Goal: Task Accomplishment & Management: Use online tool/utility

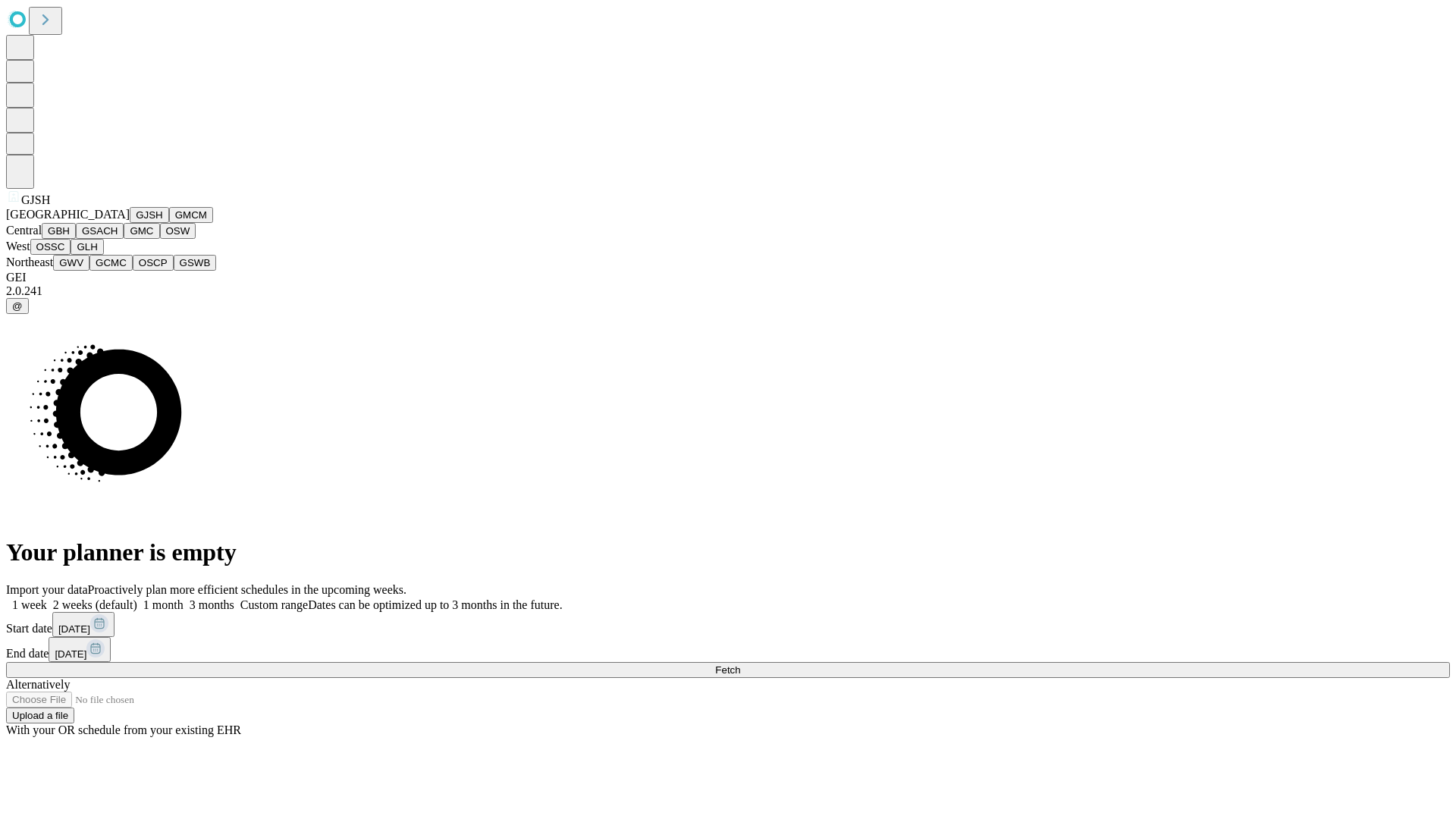
click at [130, 223] on button "GJSH" at bounding box center [149, 215] width 40 height 16
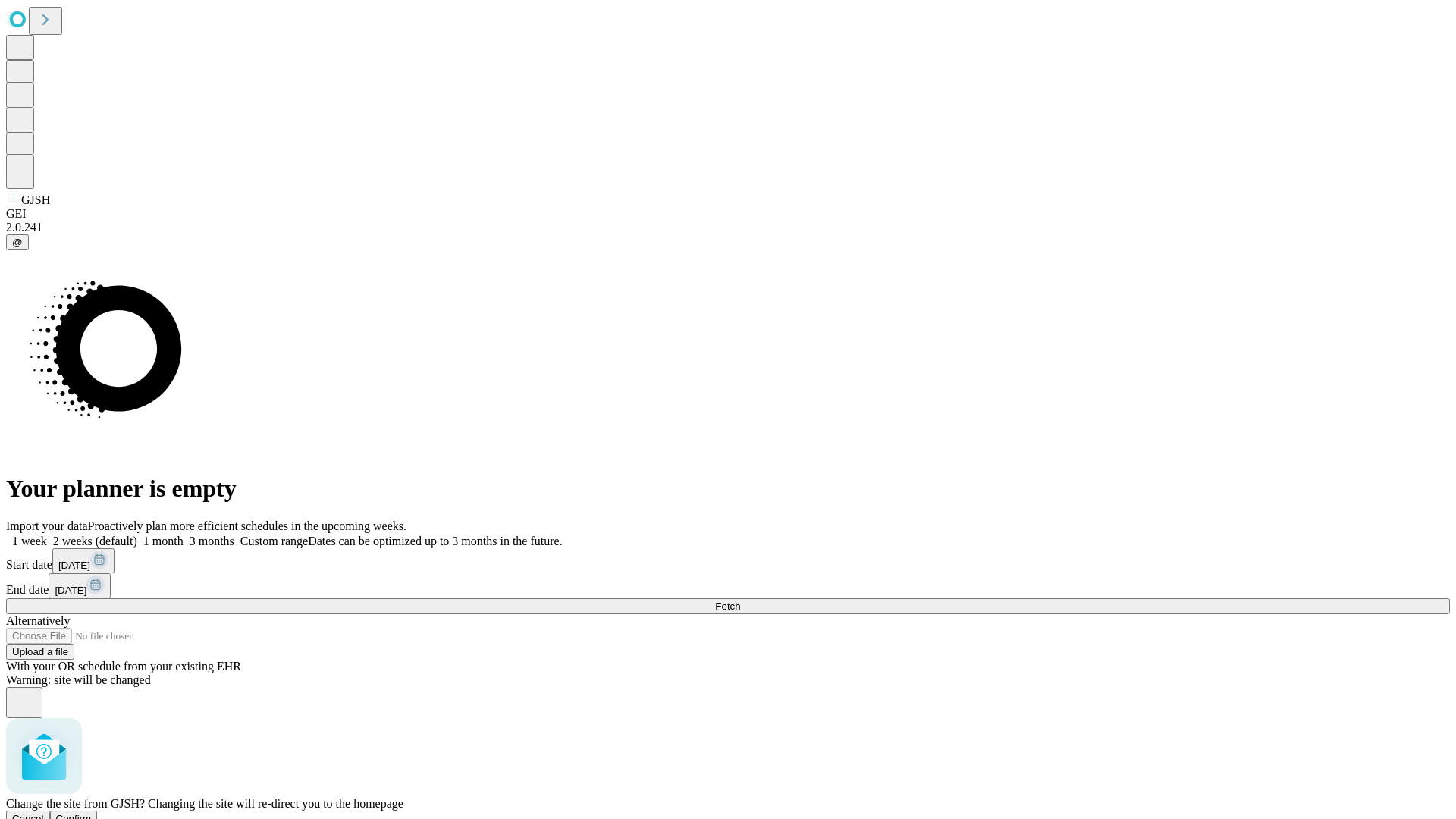
click at [92, 813] on span "Confirm" at bounding box center [74, 818] width 36 height 12
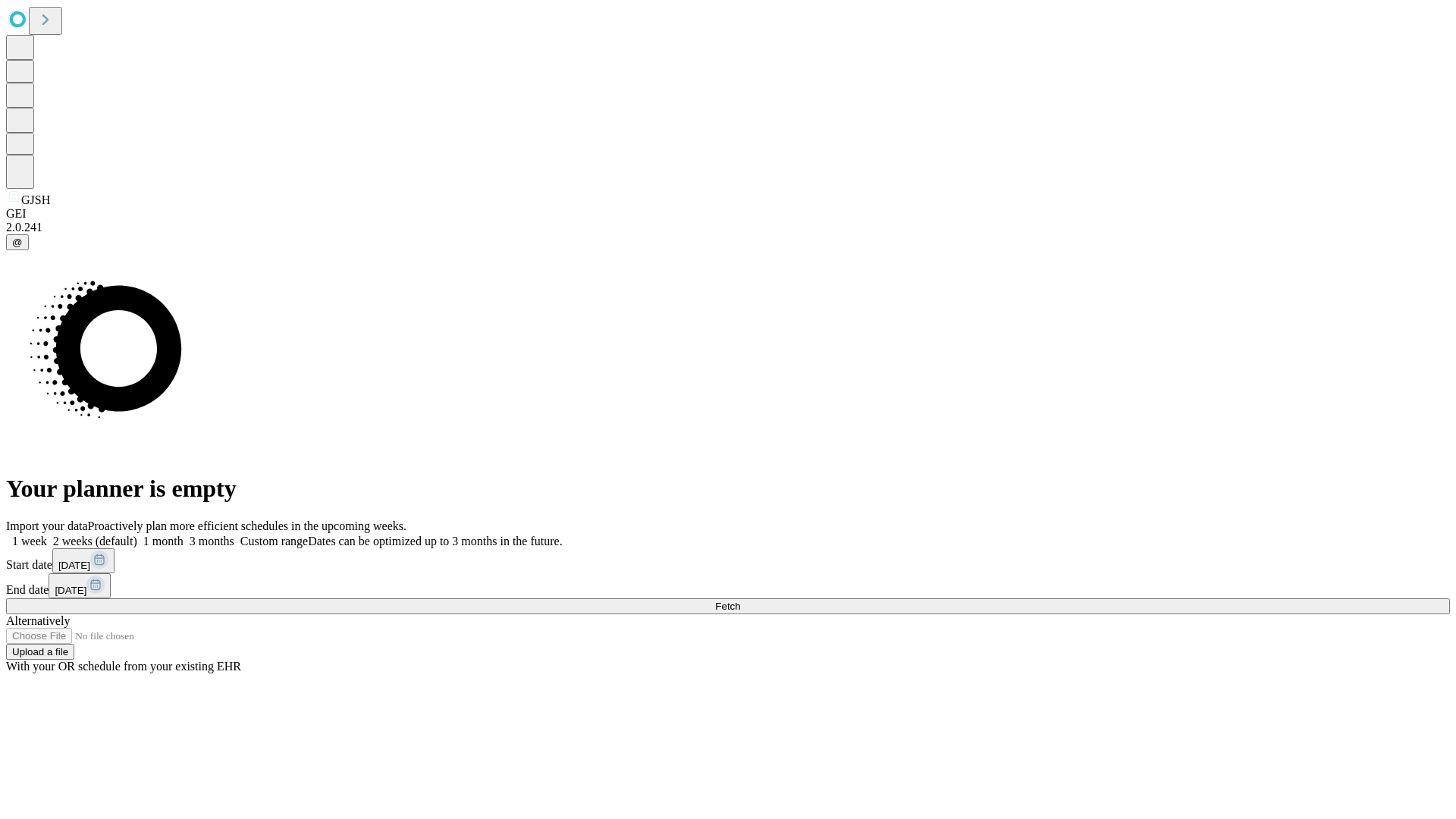
click at [184, 534] on label "1 month" at bounding box center [161, 541] width 47 height 13
click at [740, 600] on span "Fetch" at bounding box center [728, 606] width 25 height 12
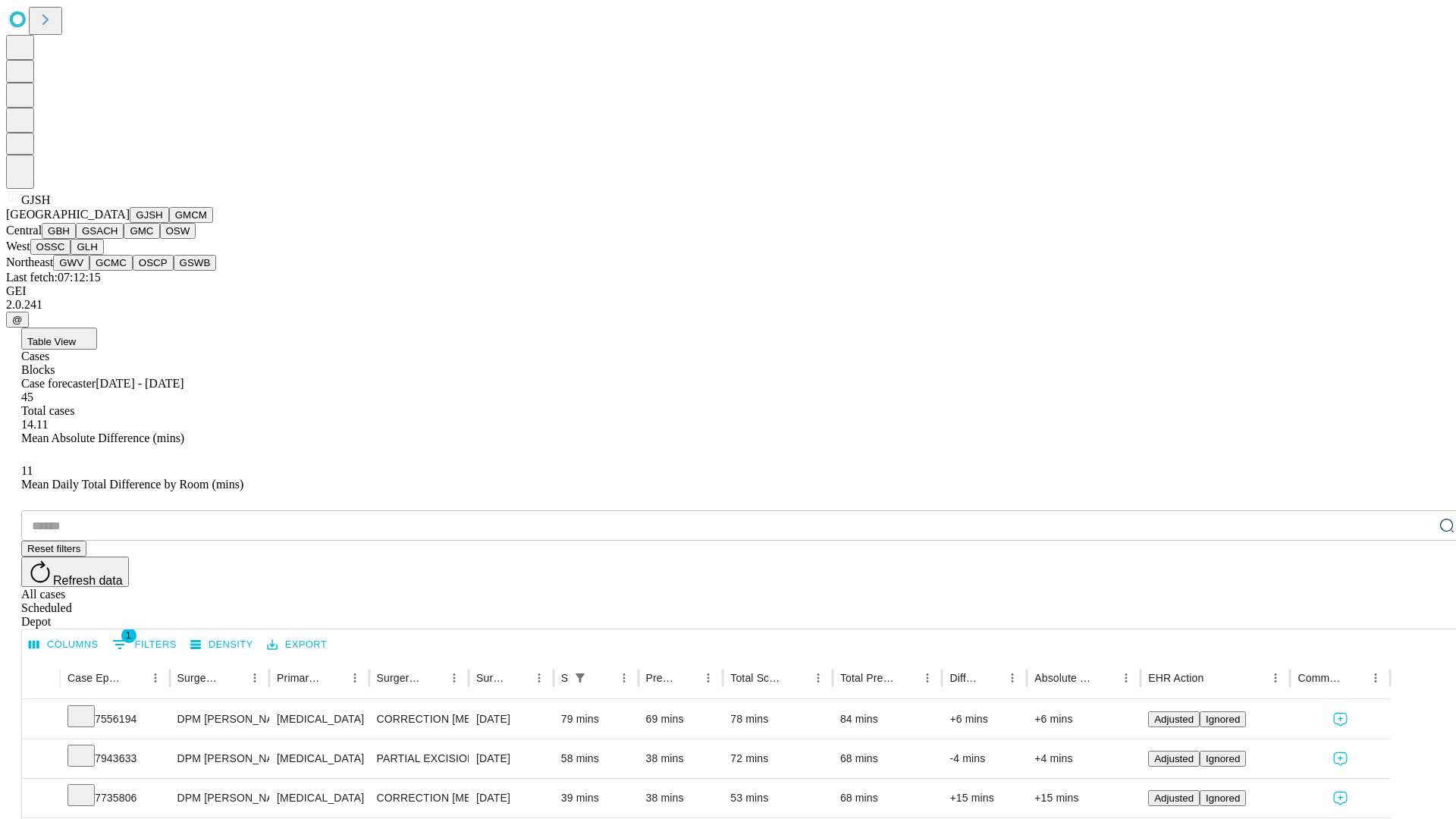
click at [169, 223] on button "GMCM" at bounding box center [191, 215] width 44 height 16
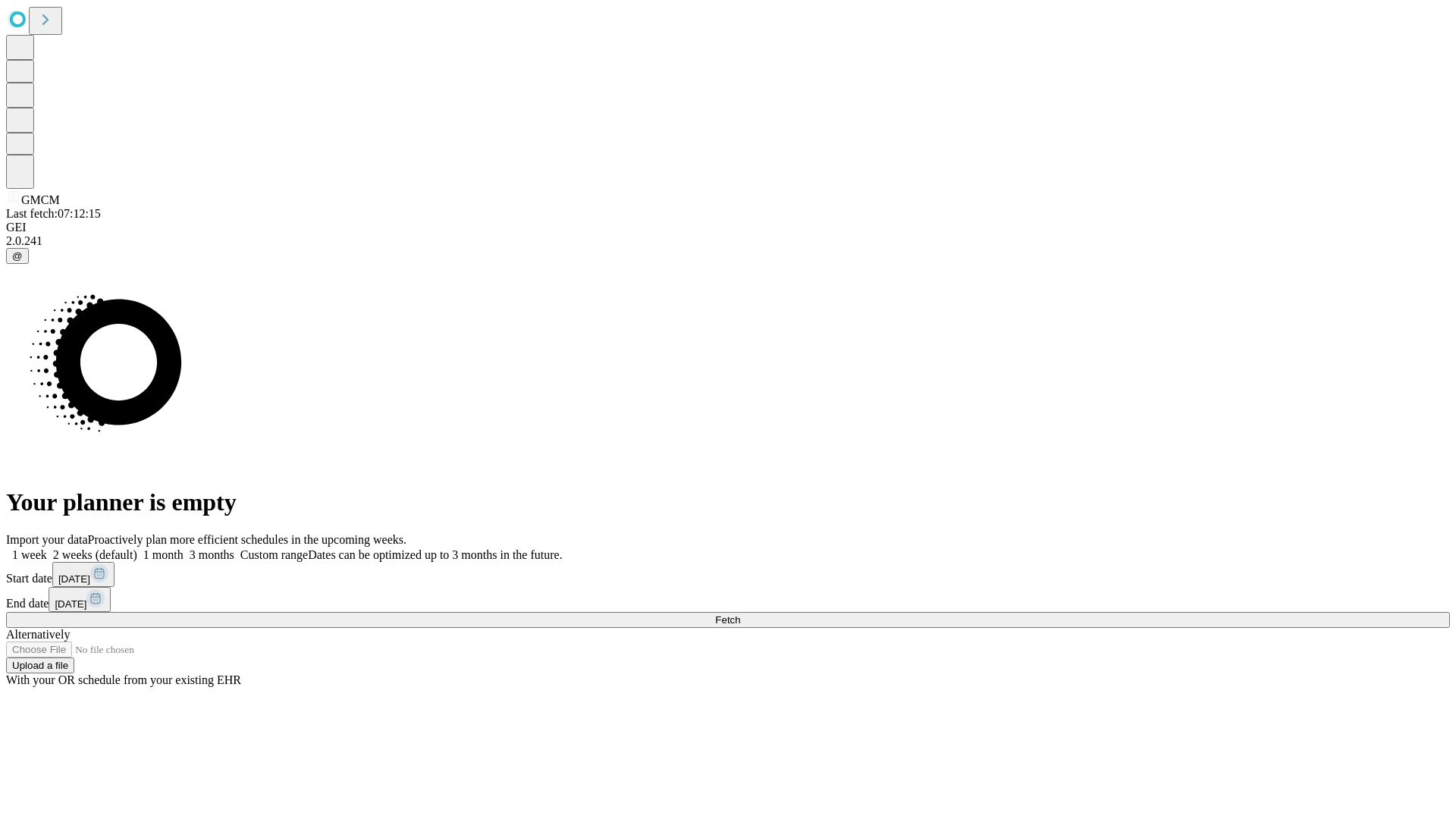
click at [184, 548] on label "1 month" at bounding box center [161, 555] width 47 height 13
click at [740, 614] on span "Fetch" at bounding box center [728, 620] width 25 height 12
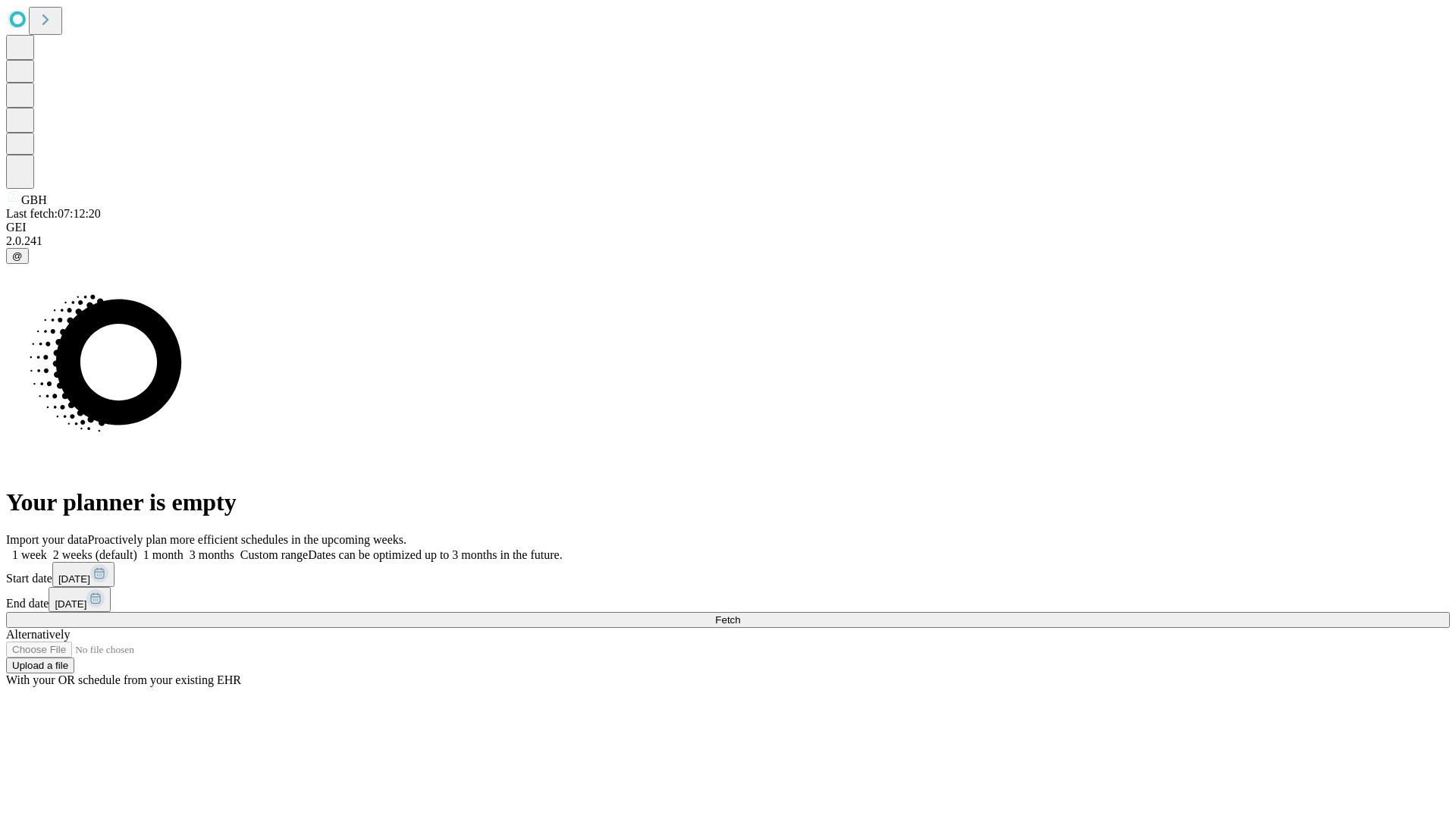
click at [184, 548] on label "1 month" at bounding box center [161, 555] width 47 height 13
click at [740, 614] on span "Fetch" at bounding box center [728, 620] width 25 height 12
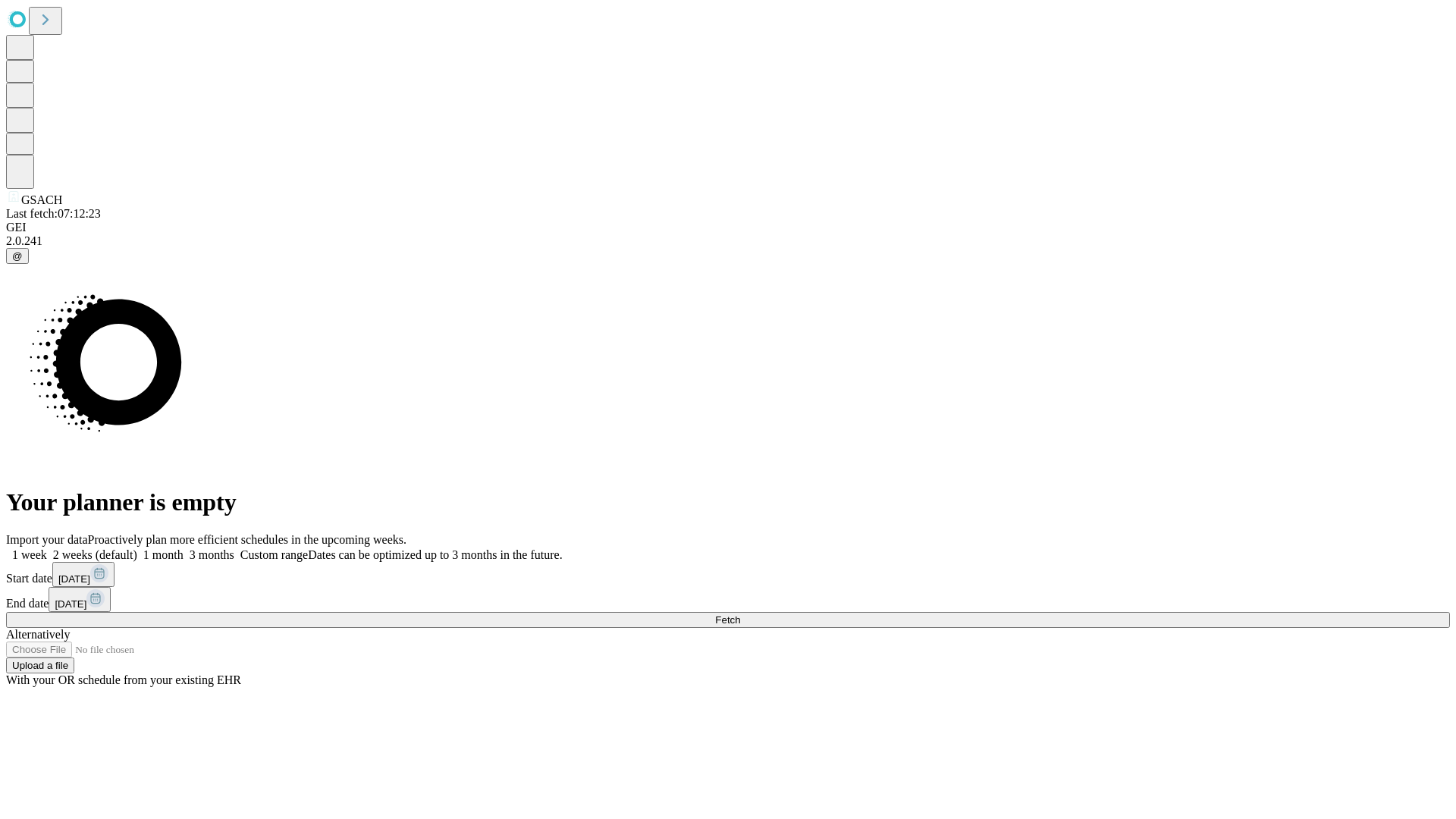
click at [184, 548] on label "1 month" at bounding box center [161, 555] width 47 height 13
click at [740, 614] on span "Fetch" at bounding box center [728, 620] width 25 height 12
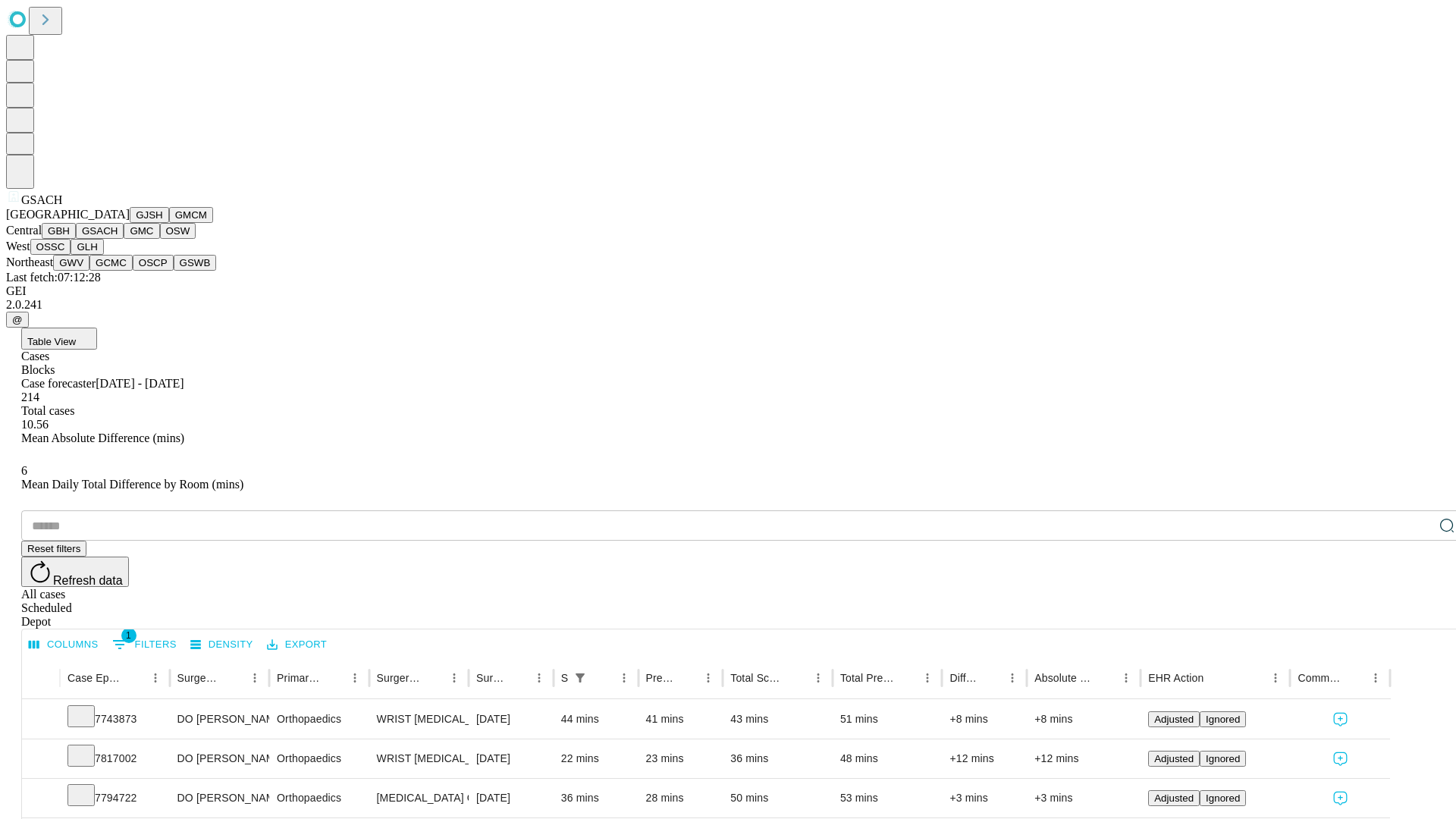
click at [123, 239] on button "GMC" at bounding box center [141, 230] width 36 height 16
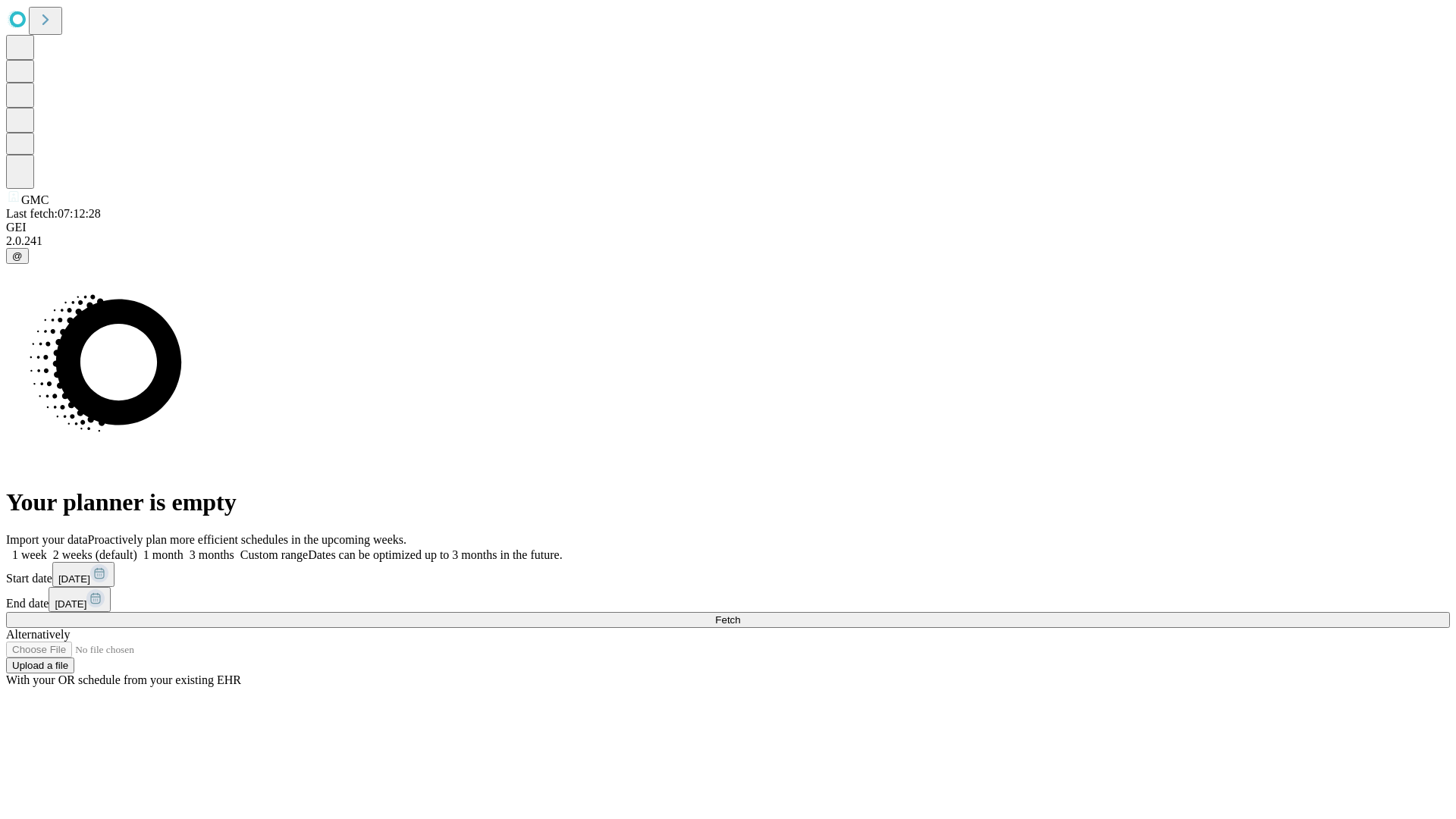
click at [184, 548] on label "1 month" at bounding box center [161, 555] width 47 height 13
click at [740, 614] on span "Fetch" at bounding box center [728, 620] width 25 height 12
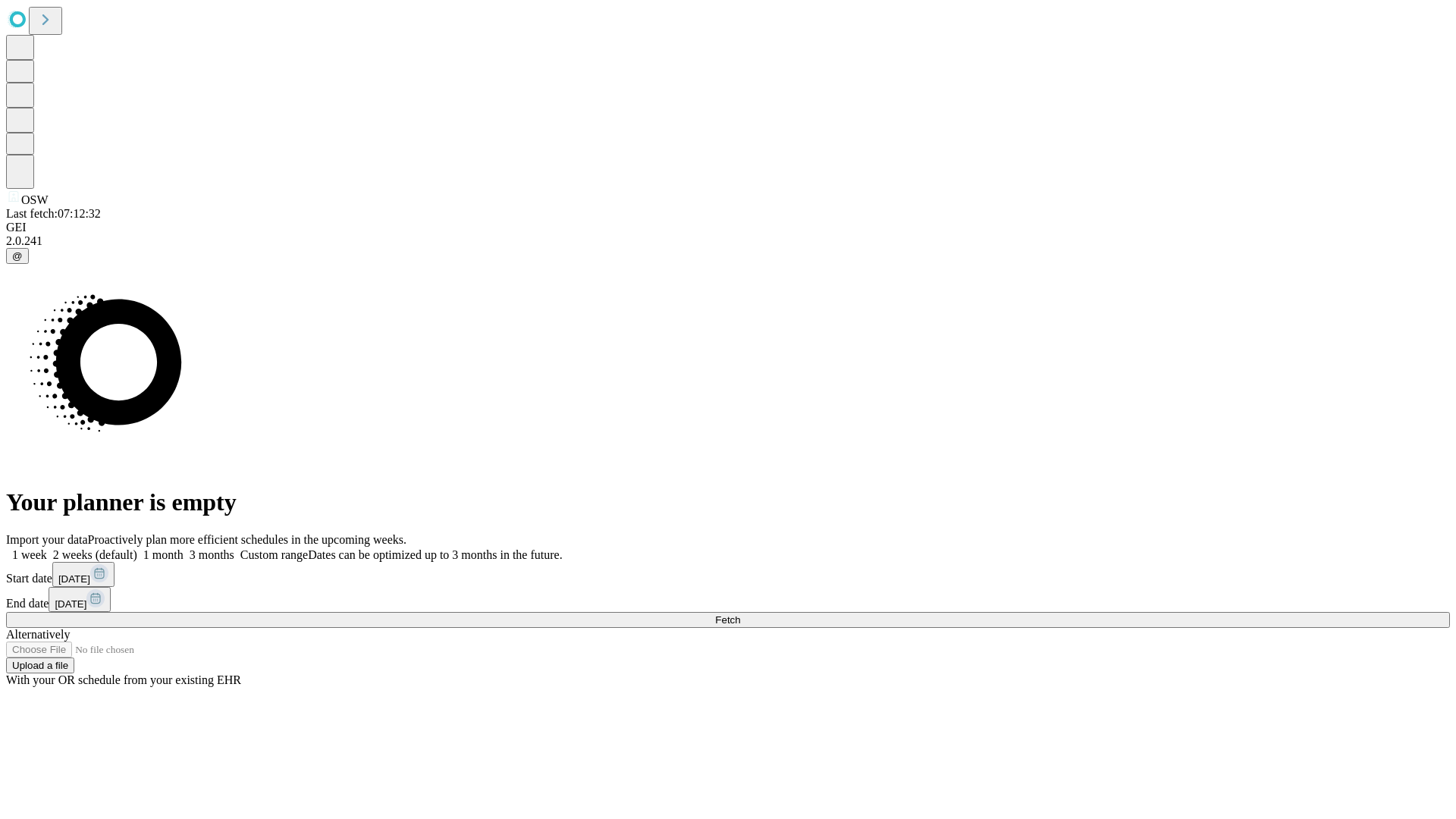
click at [184, 548] on label "1 month" at bounding box center [161, 555] width 47 height 13
click at [740, 614] on span "Fetch" at bounding box center [728, 620] width 25 height 12
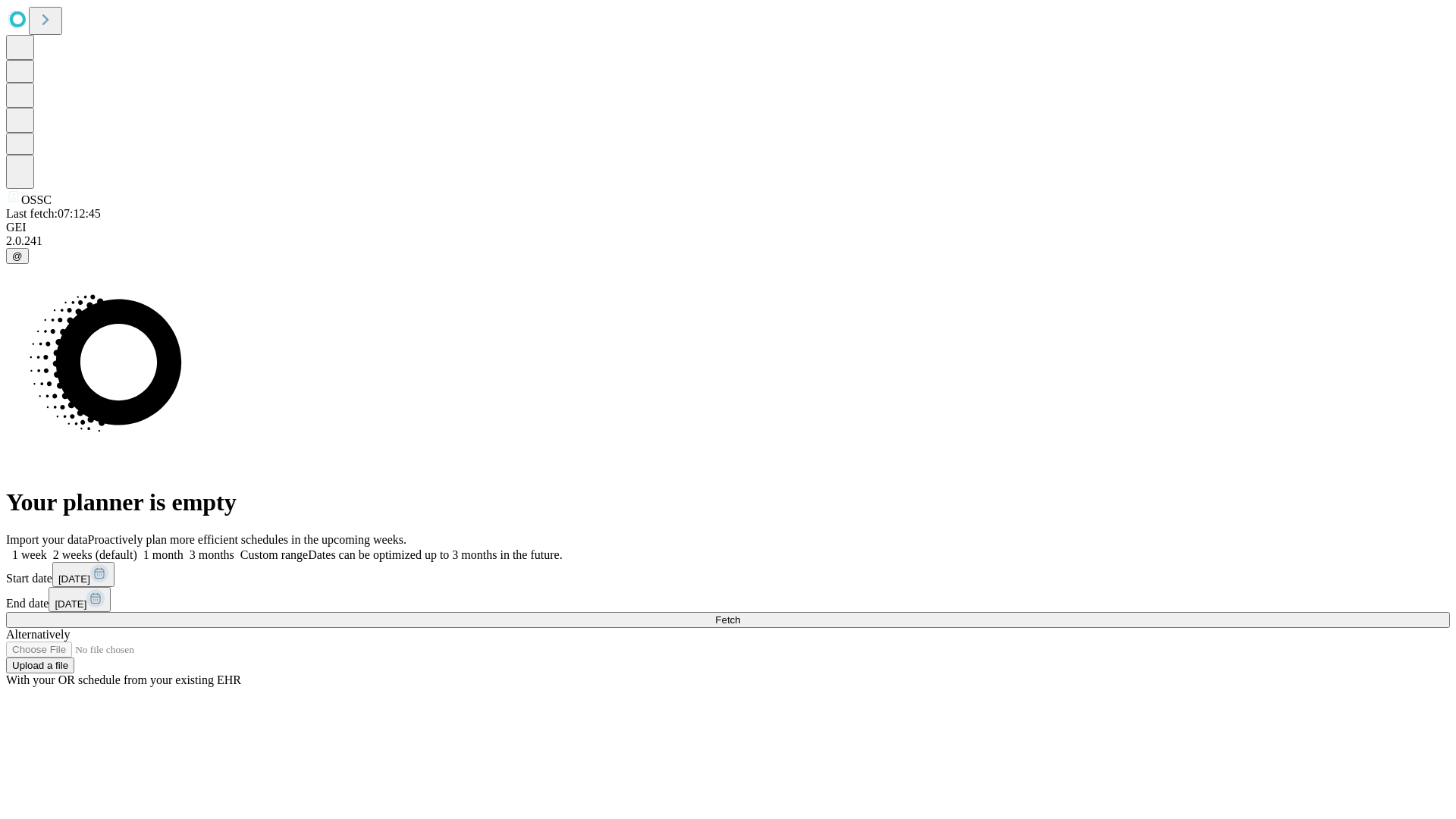
click at [184, 548] on label "1 month" at bounding box center [161, 555] width 47 height 13
click at [740, 614] on span "Fetch" at bounding box center [728, 620] width 25 height 12
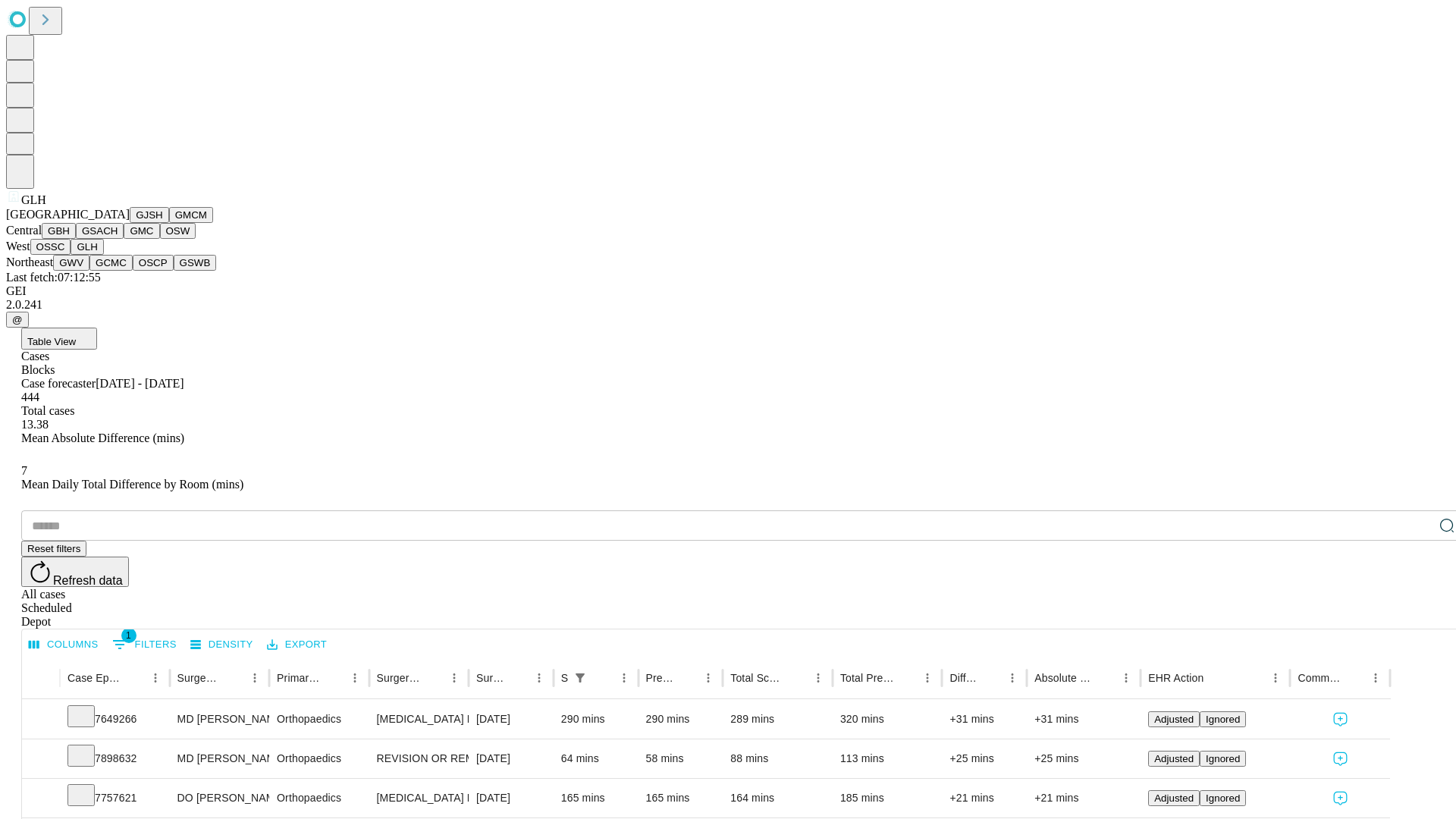
click at [89, 271] on button "GWV" at bounding box center [71, 262] width 36 height 16
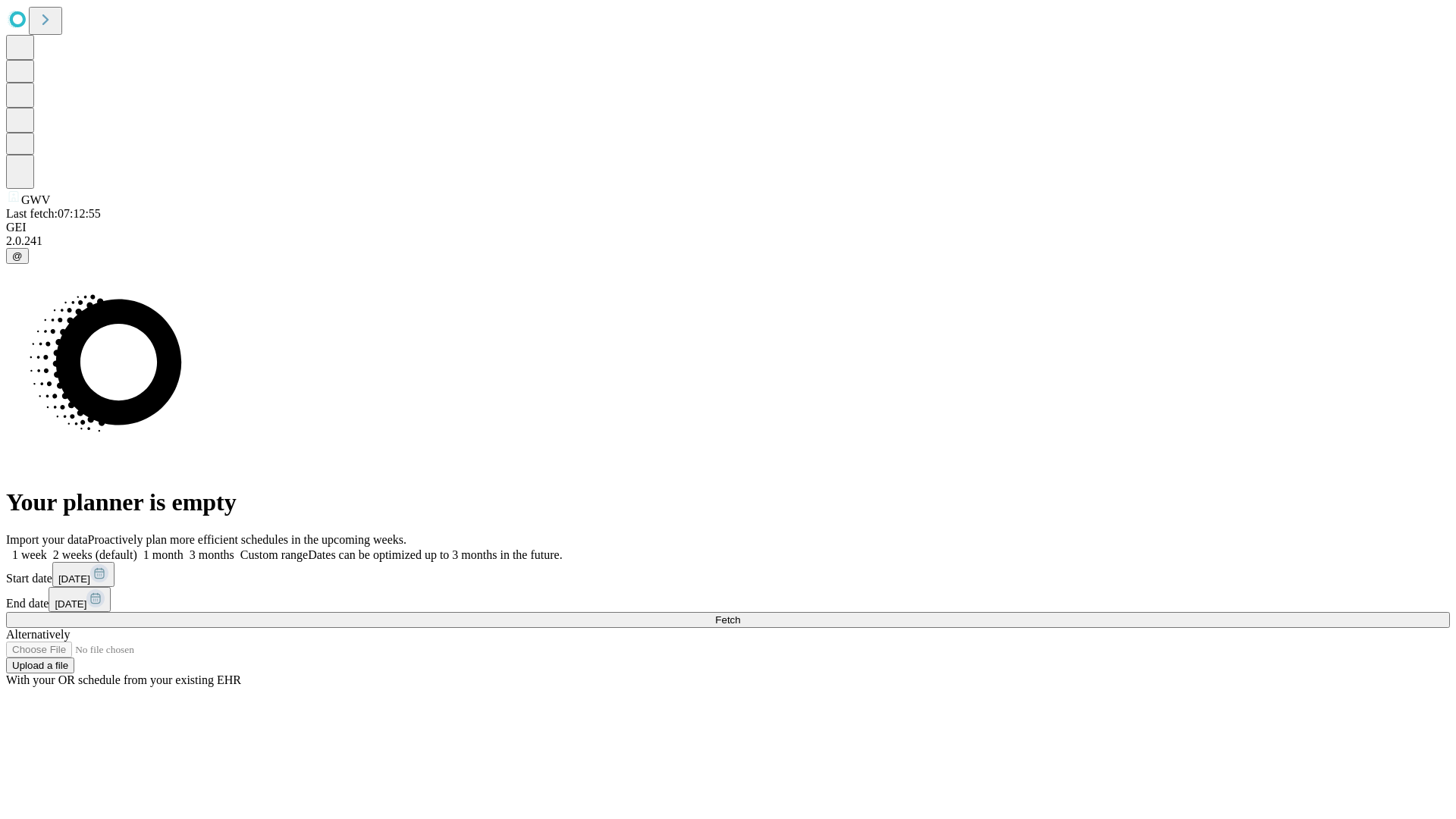
click at [184, 548] on label "1 month" at bounding box center [161, 555] width 47 height 13
click at [740, 614] on span "Fetch" at bounding box center [728, 620] width 25 height 12
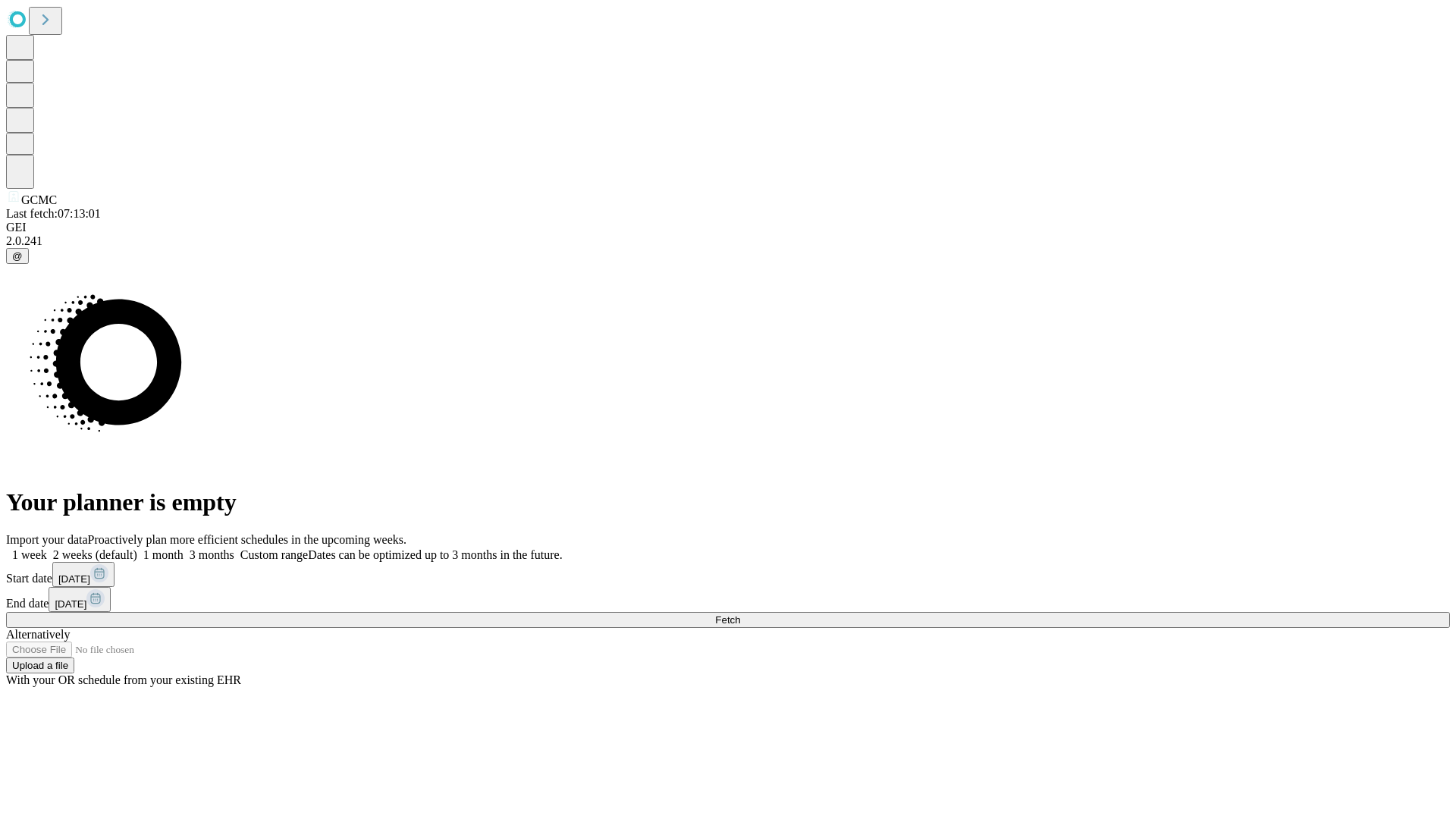
click at [740, 614] on span "Fetch" at bounding box center [728, 620] width 25 height 12
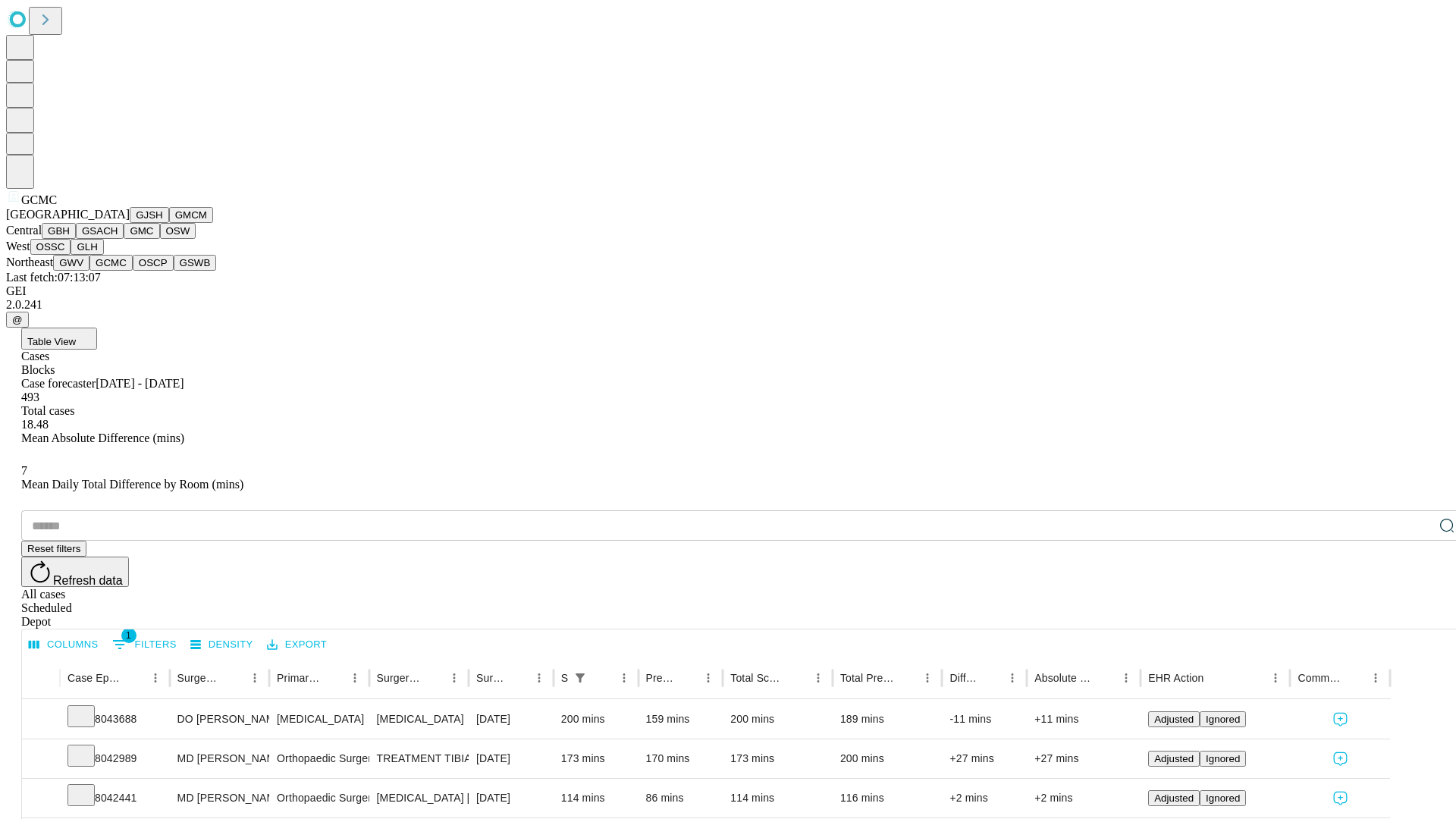
click at [133, 271] on button "OSCP" at bounding box center [153, 262] width 41 height 16
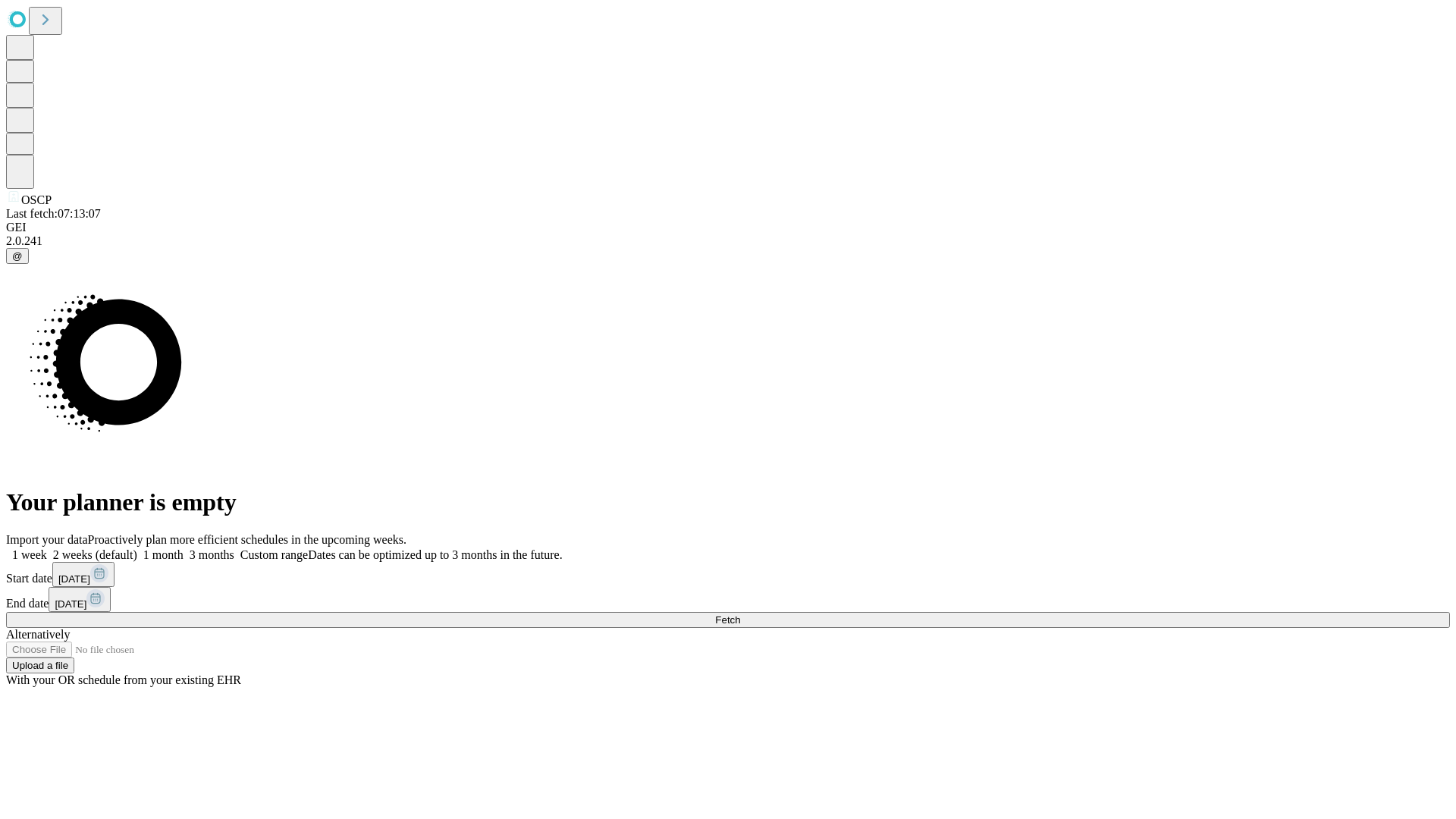
click at [184, 548] on label "1 month" at bounding box center [161, 555] width 47 height 13
click at [740, 614] on span "Fetch" at bounding box center [728, 620] width 25 height 12
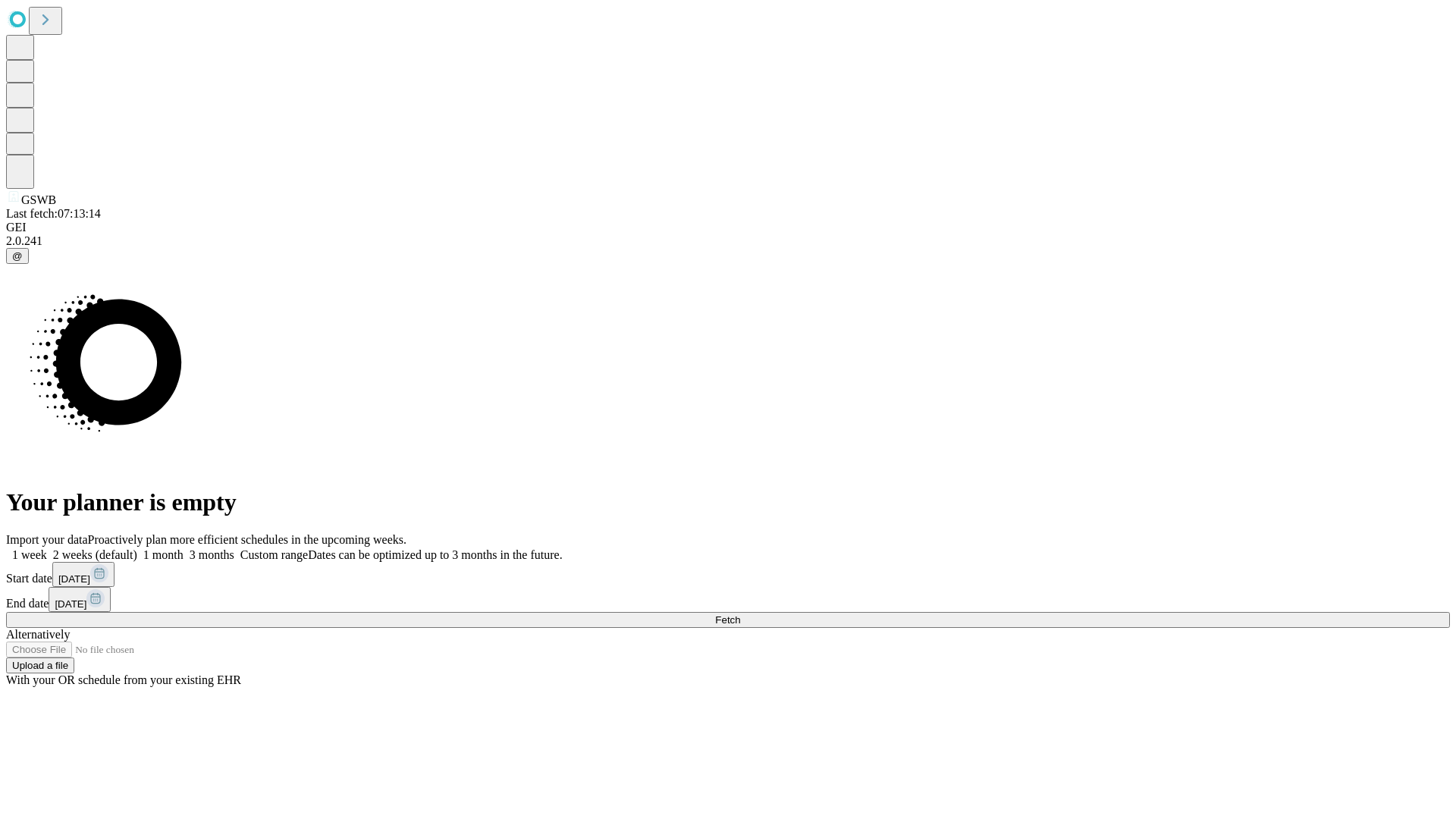
click at [740, 614] on span "Fetch" at bounding box center [728, 620] width 25 height 12
